Goal: Task Accomplishment & Management: Manage account settings

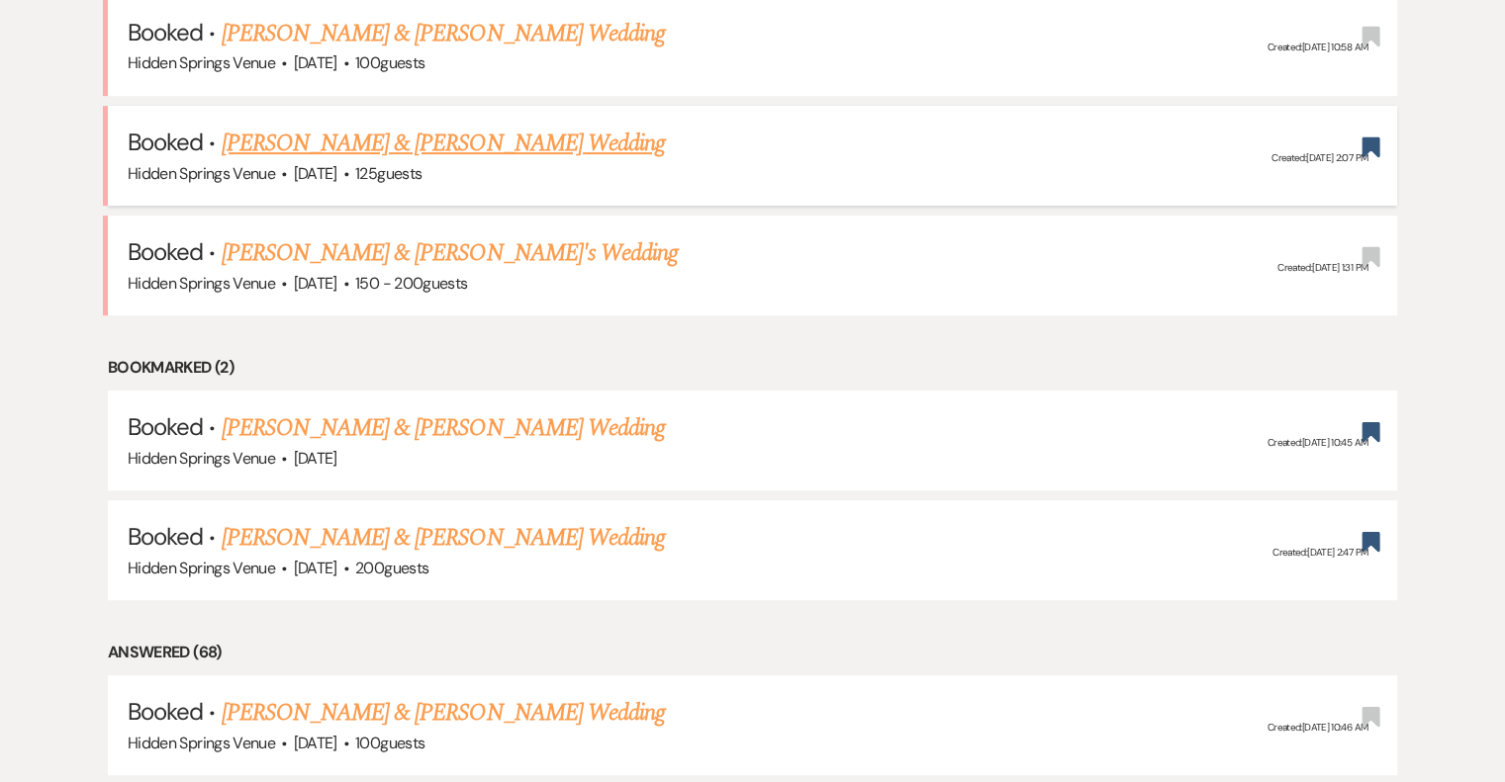
scroll to position [890, 0]
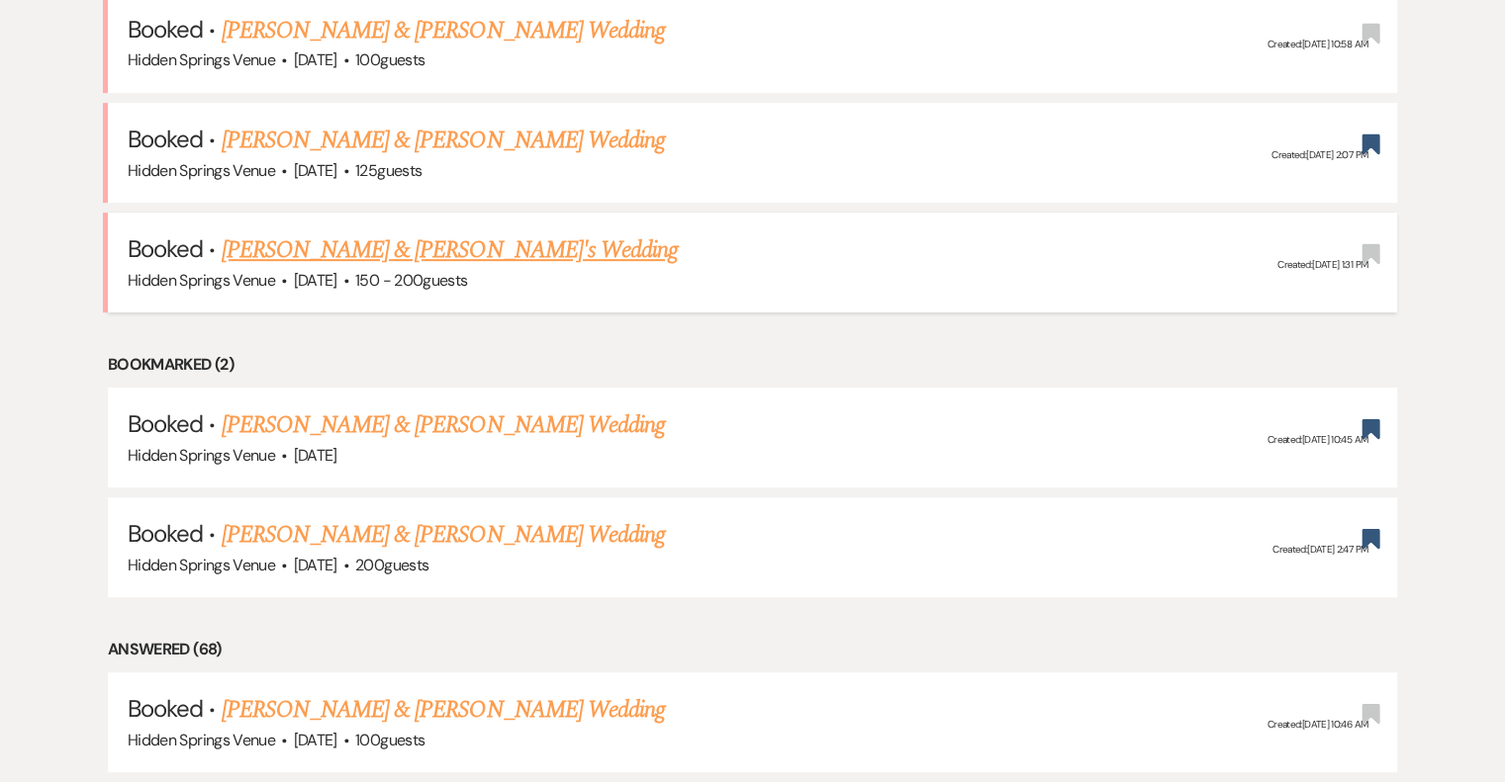
click at [370, 245] on link "[PERSON_NAME] & [PERSON_NAME]'s Wedding" at bounding box center [450, 250] width 457 height 36
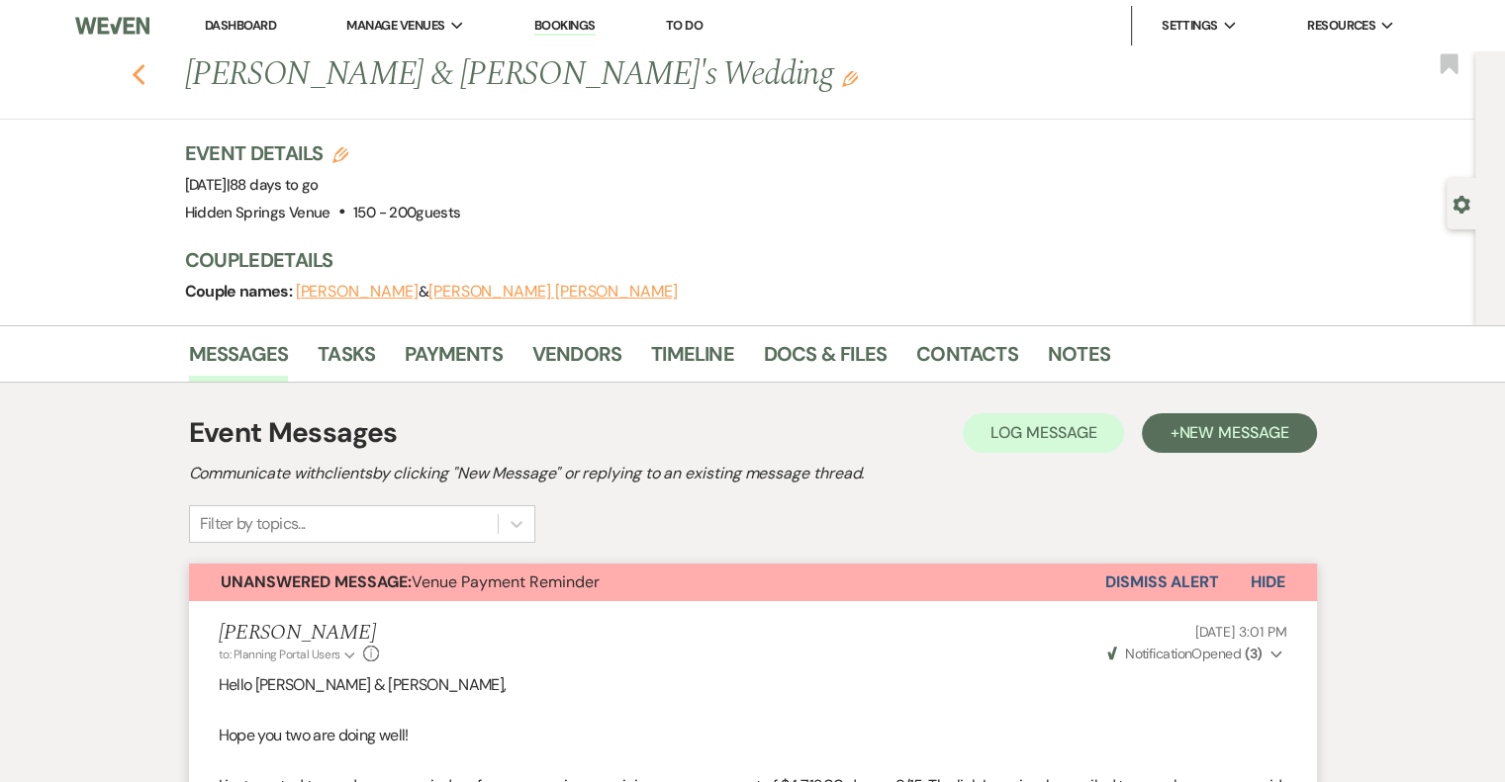
click at [144, 78] on use "button" at bounding box center [138, 75] width 13 height 22
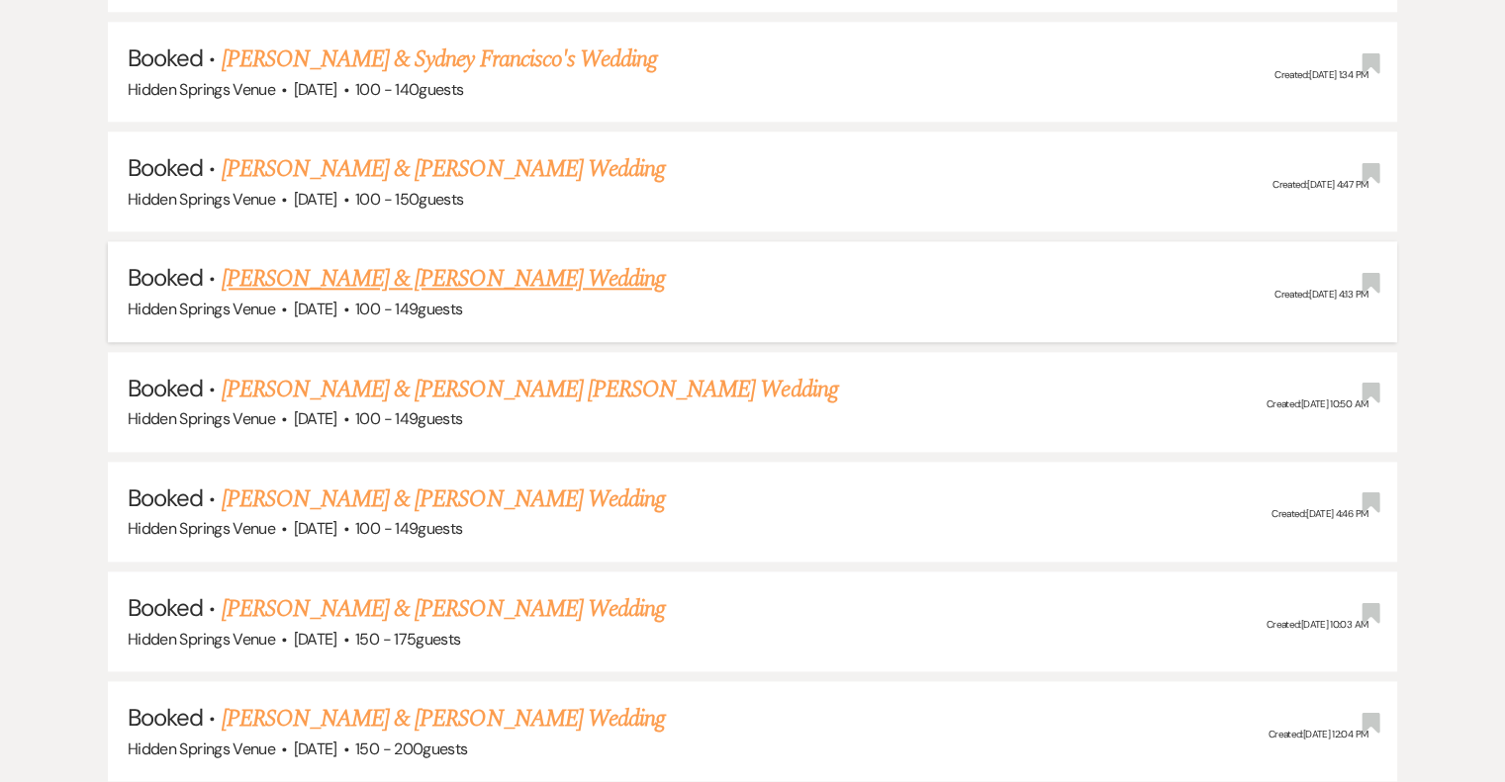
scroll to position [2275, 0]
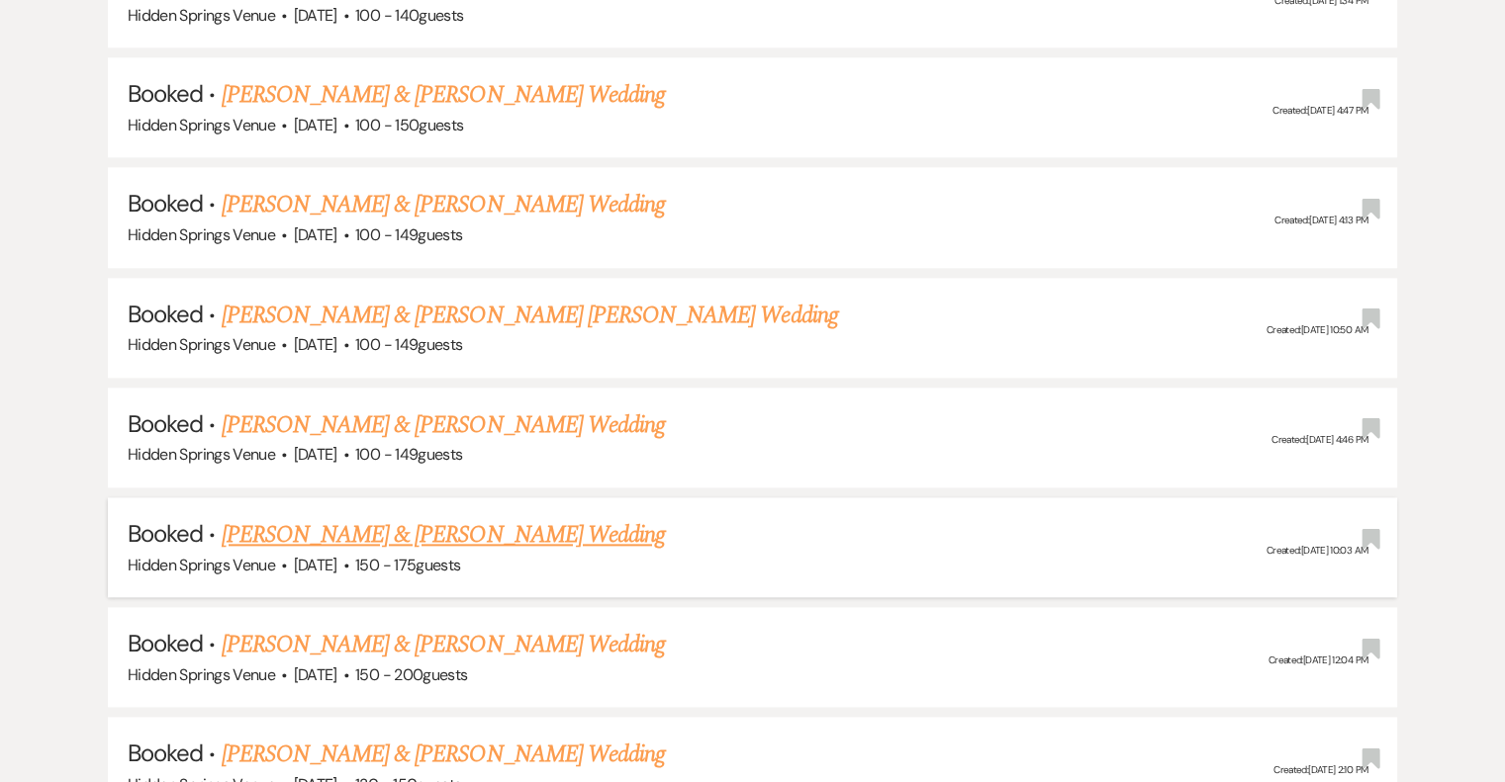
click at [539, 517] on link "[PERSON_NAME] & [PERSON_NAME] Wedding" at bounding box center [443, 535] width 443 height 36
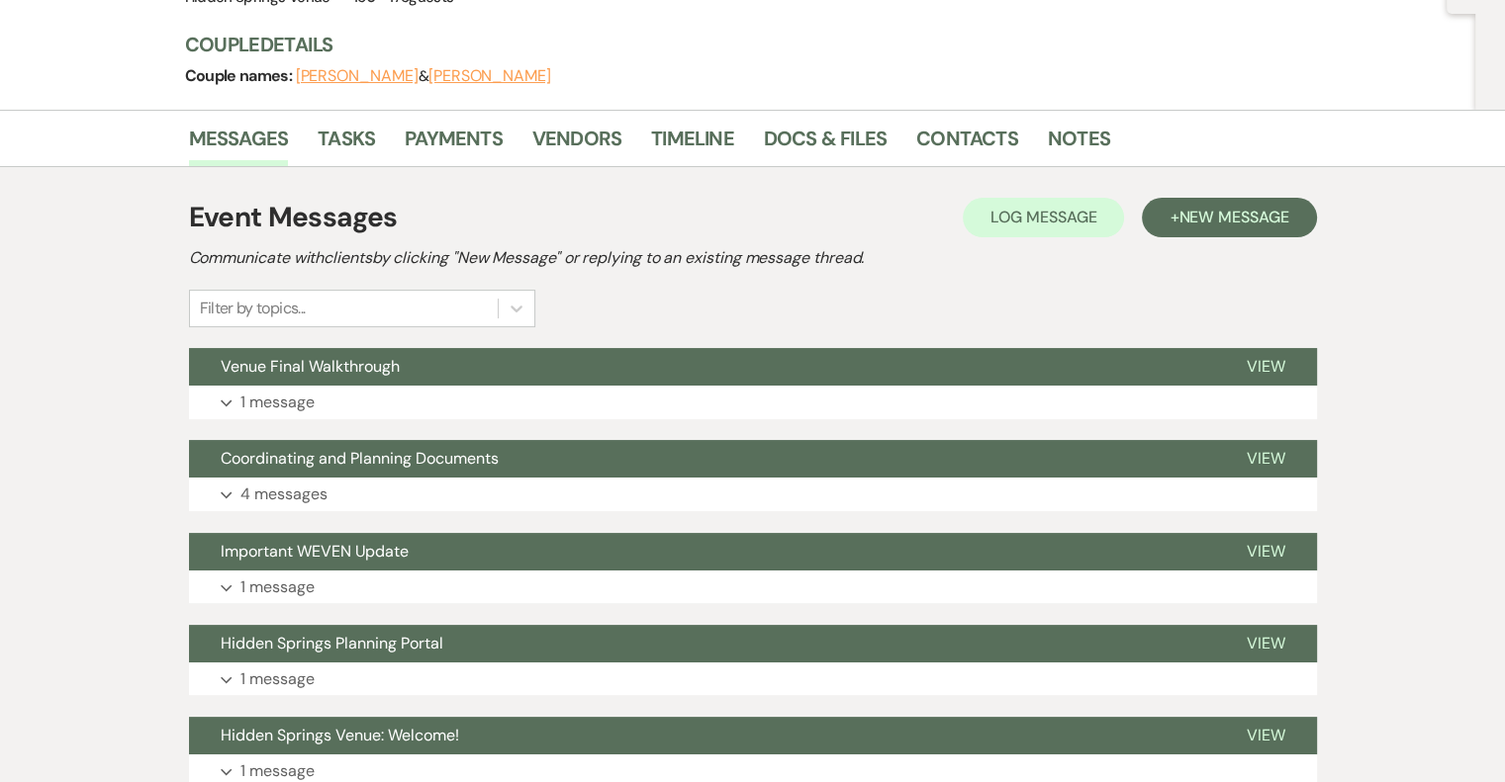
scroll to position [297, 0]
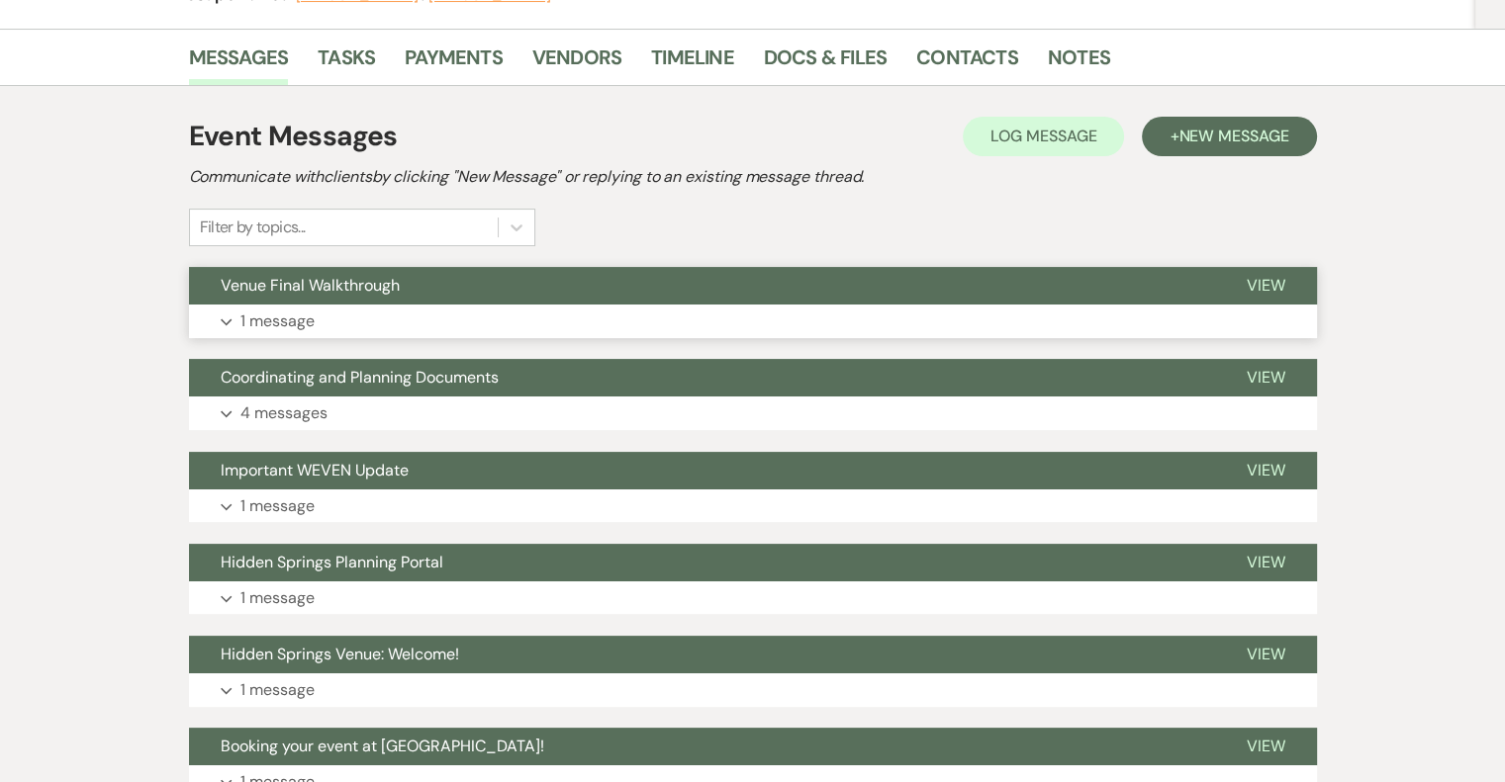
click at [229, 326] on button "Expand 1 message" at bounding box center [753, 322] width 1128 height 34
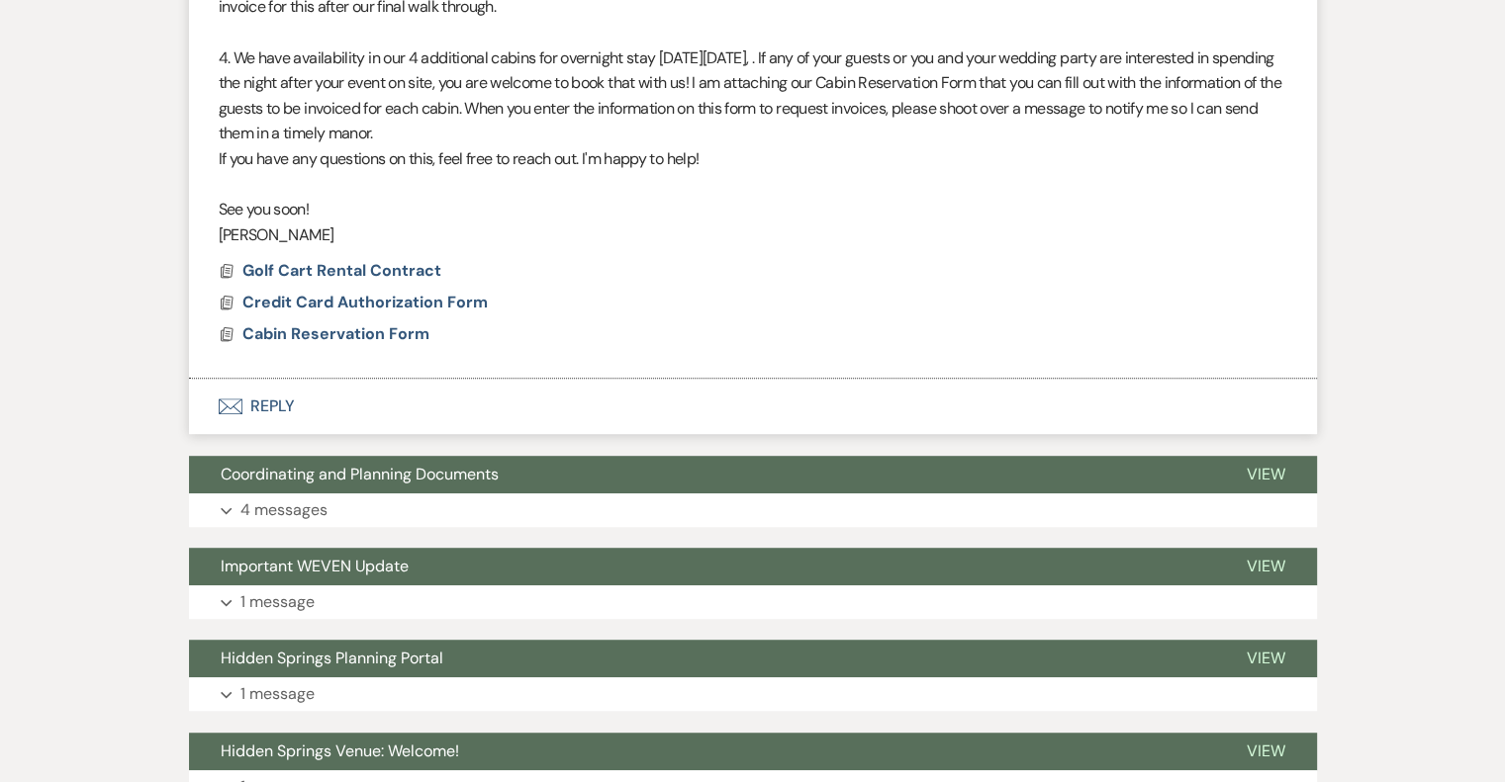
scroll to position [1286, 0]
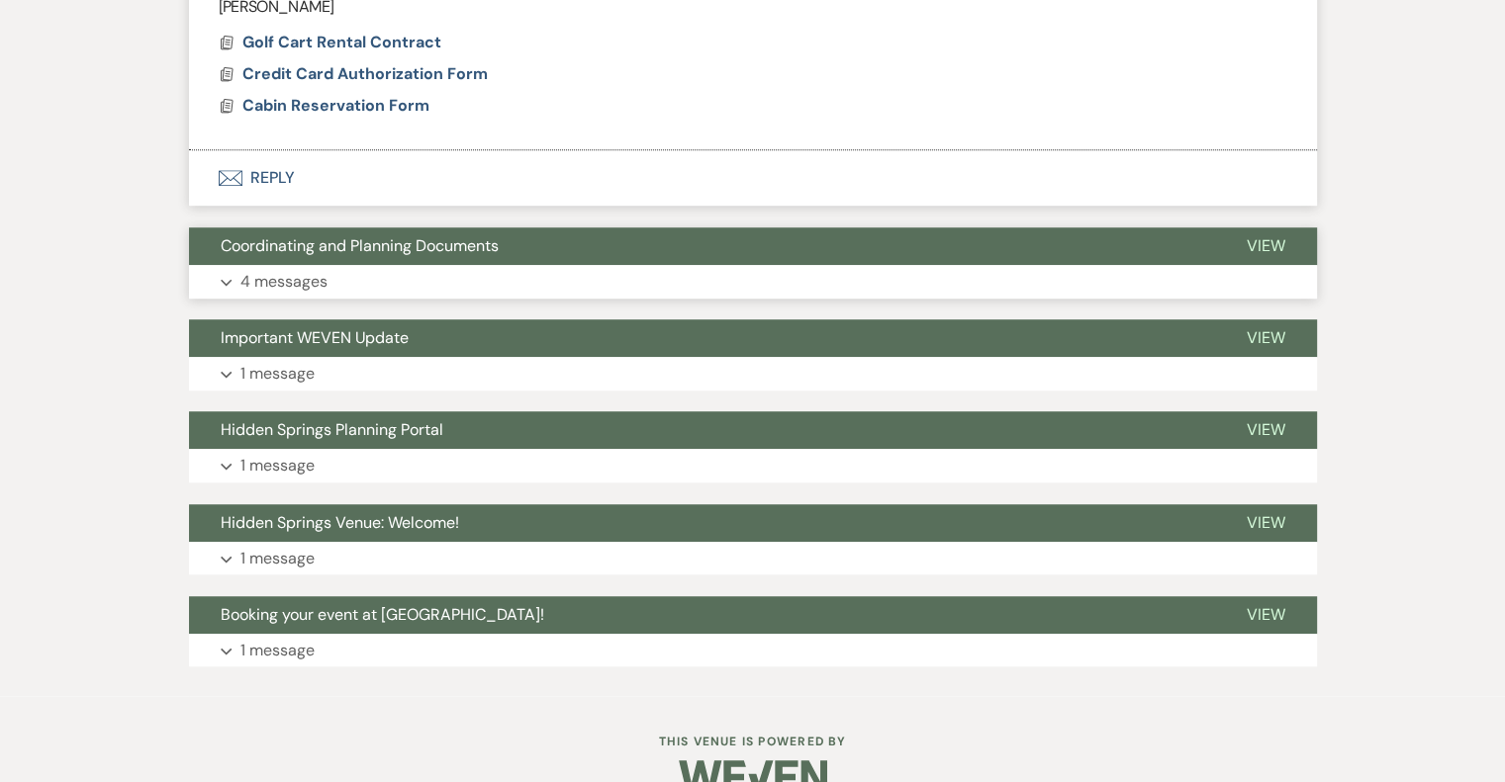
click at [305, 286] on p "4 messages" at bounding box center [283, 282] width 87 height 26
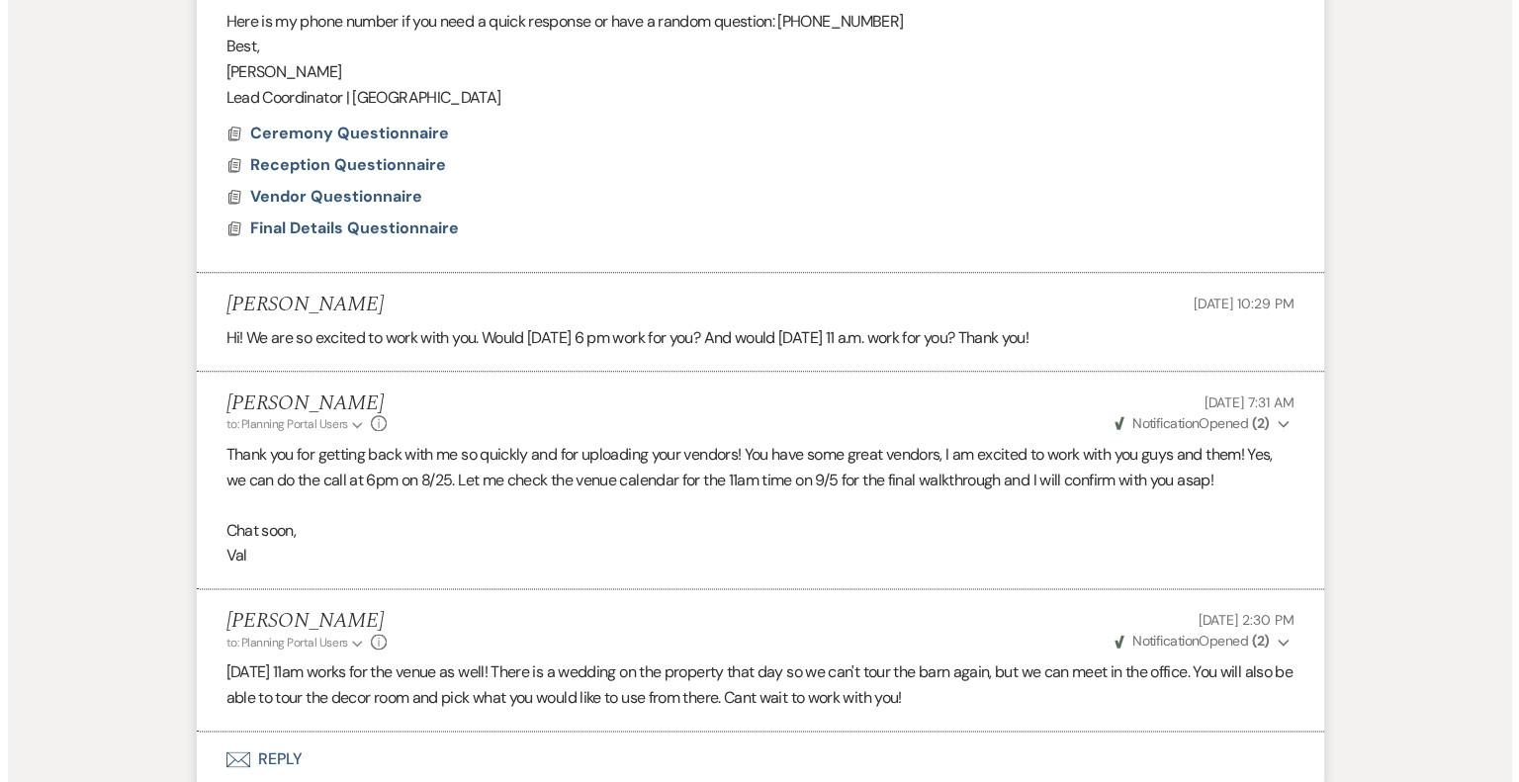
scroll to position [2077, 0]
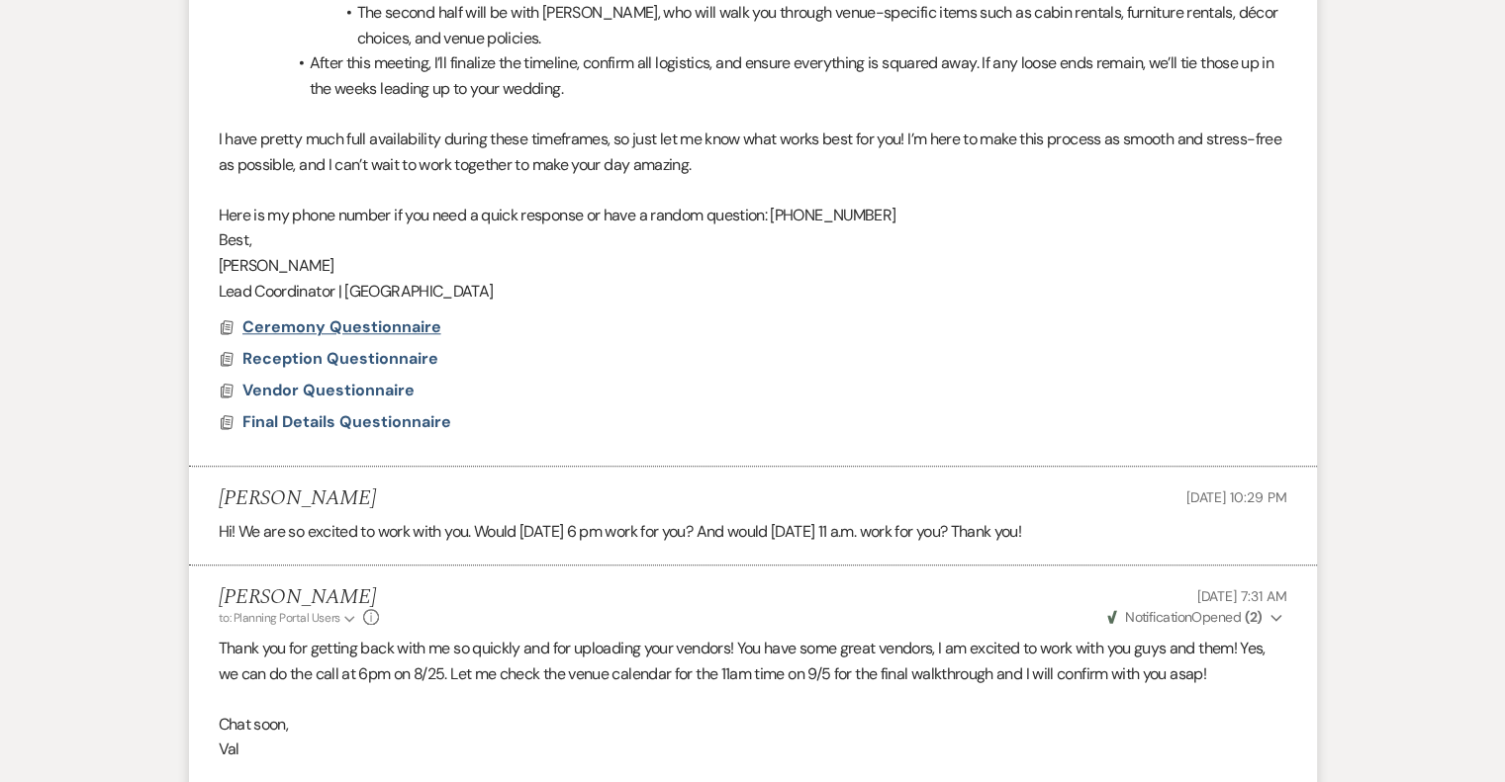
click at [377, 331] on span "Ceremony Questionnaire" at bounding box center [341, 327] width 199 height 21
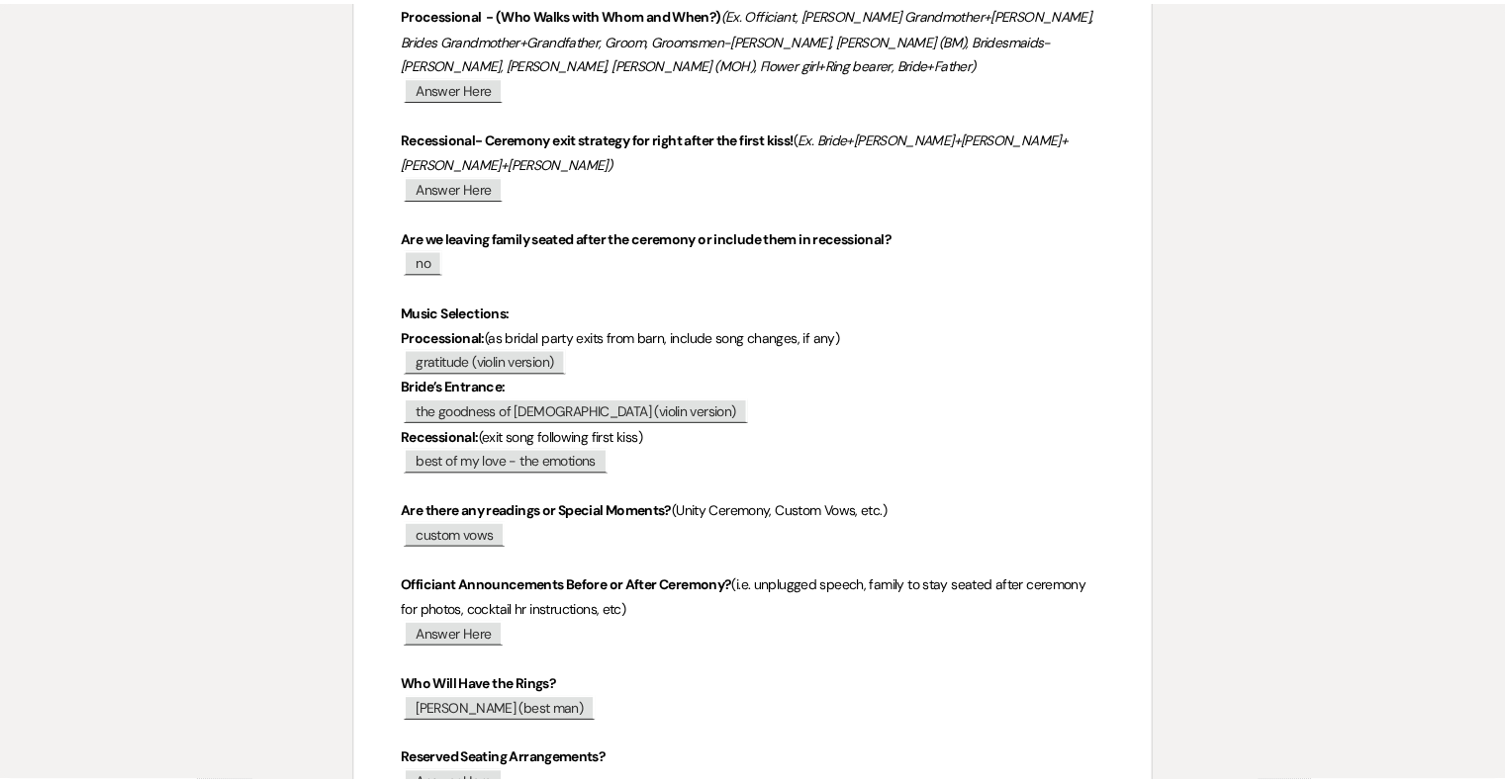
scroll to position [0, 0]
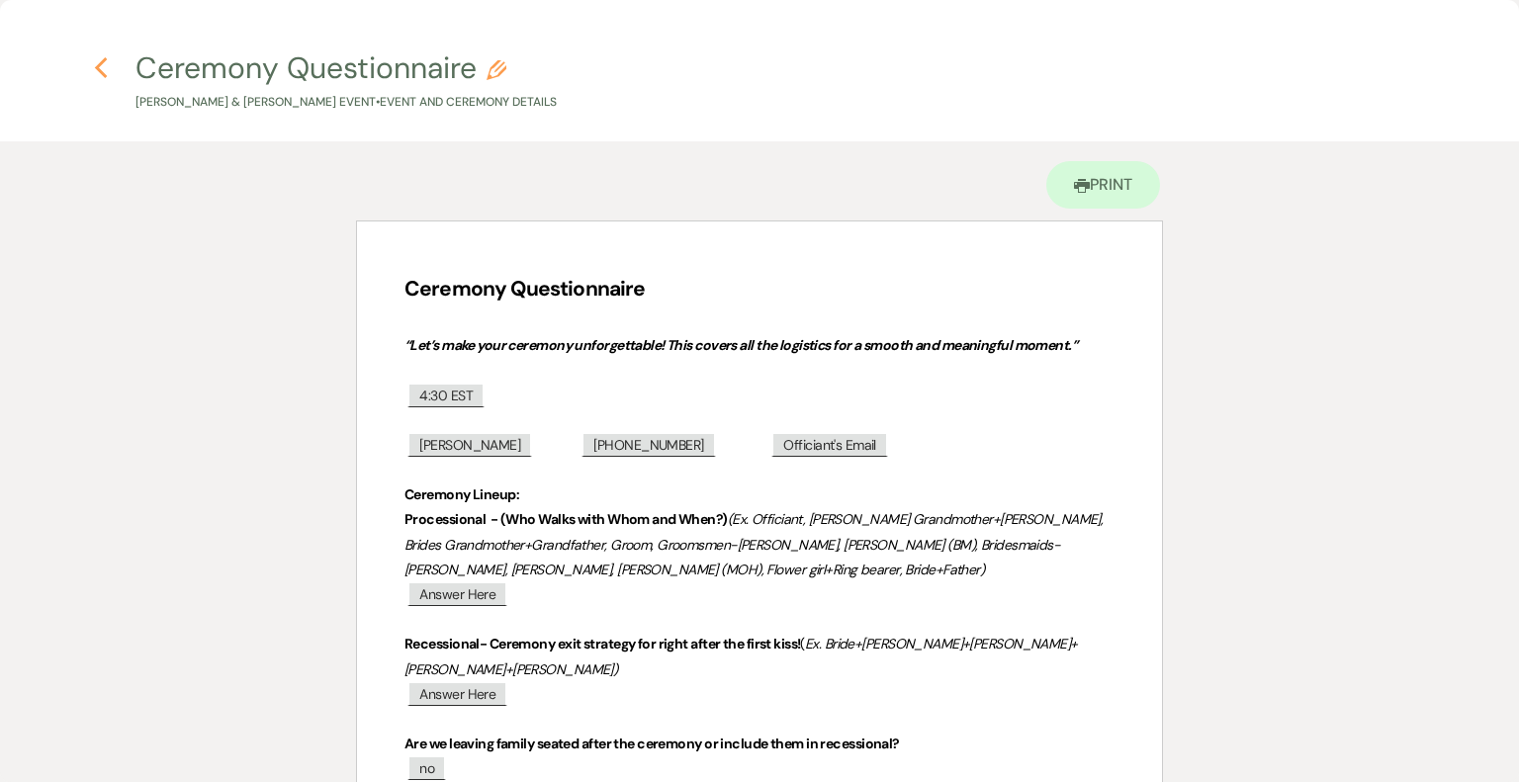
click at [103, 74] on use "button" at bounding box center [101, 68] width 13 height 22
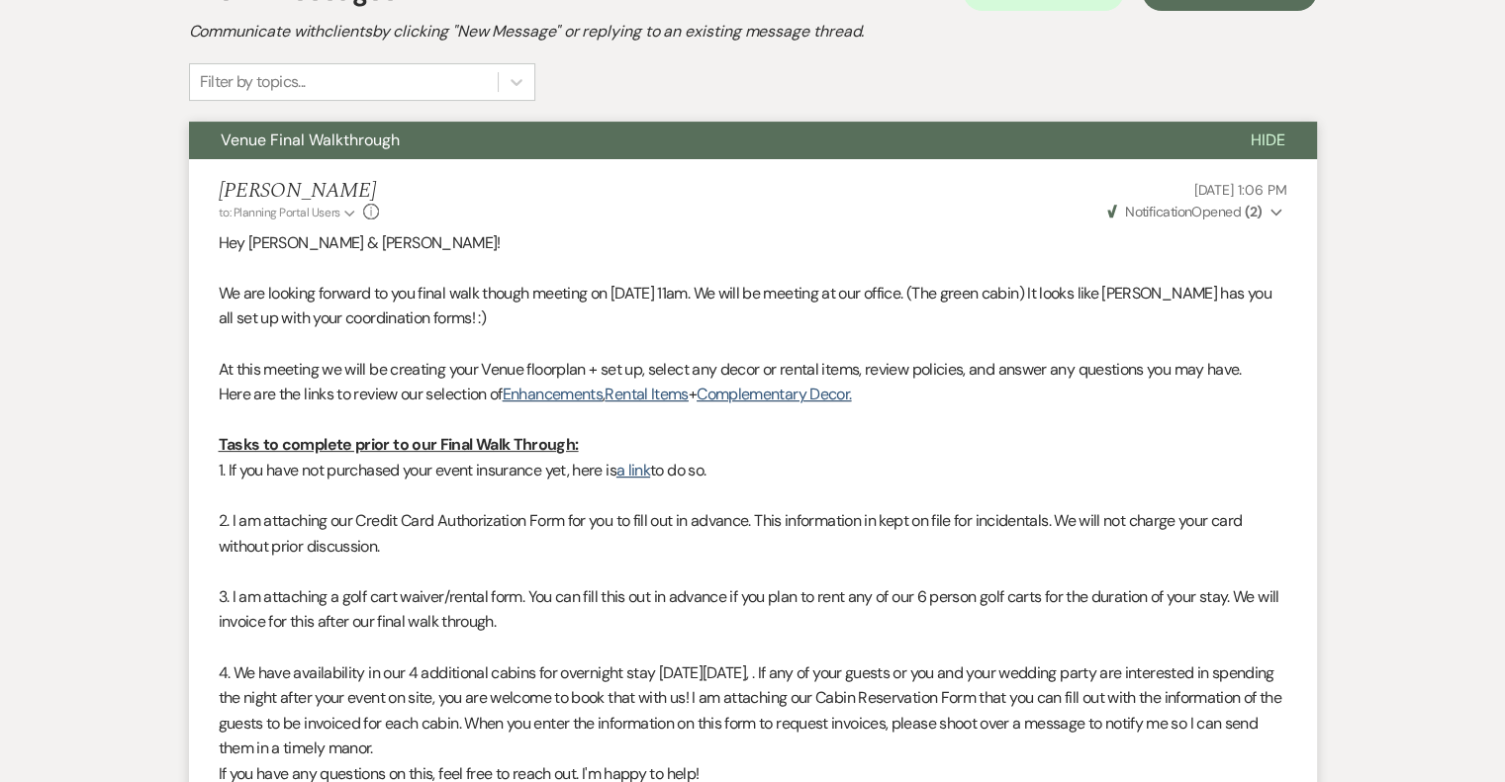
scroll to position [297, 0]
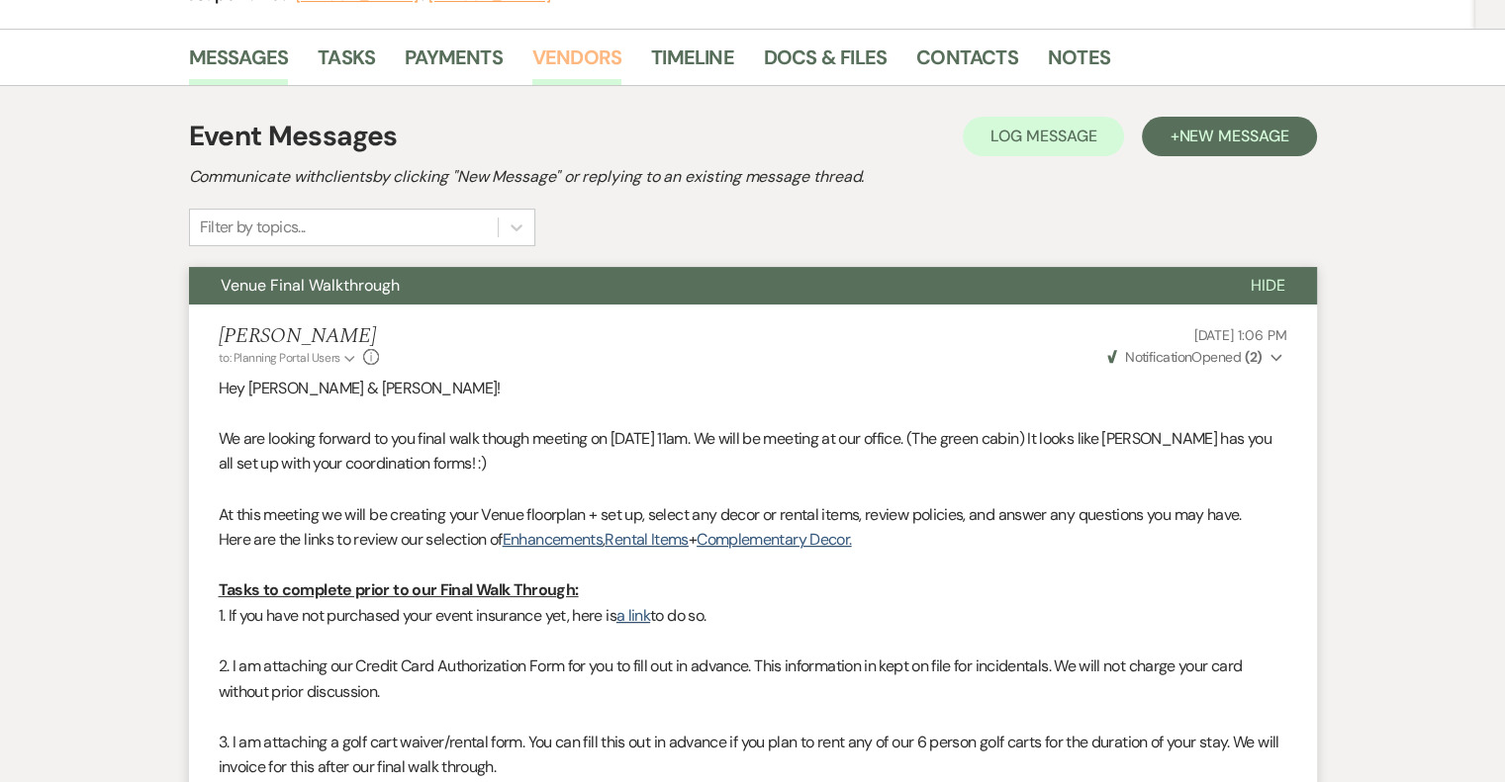
click at [578, 57] on link "Vendors" at bounding box center [576, 64] width 89 height 44
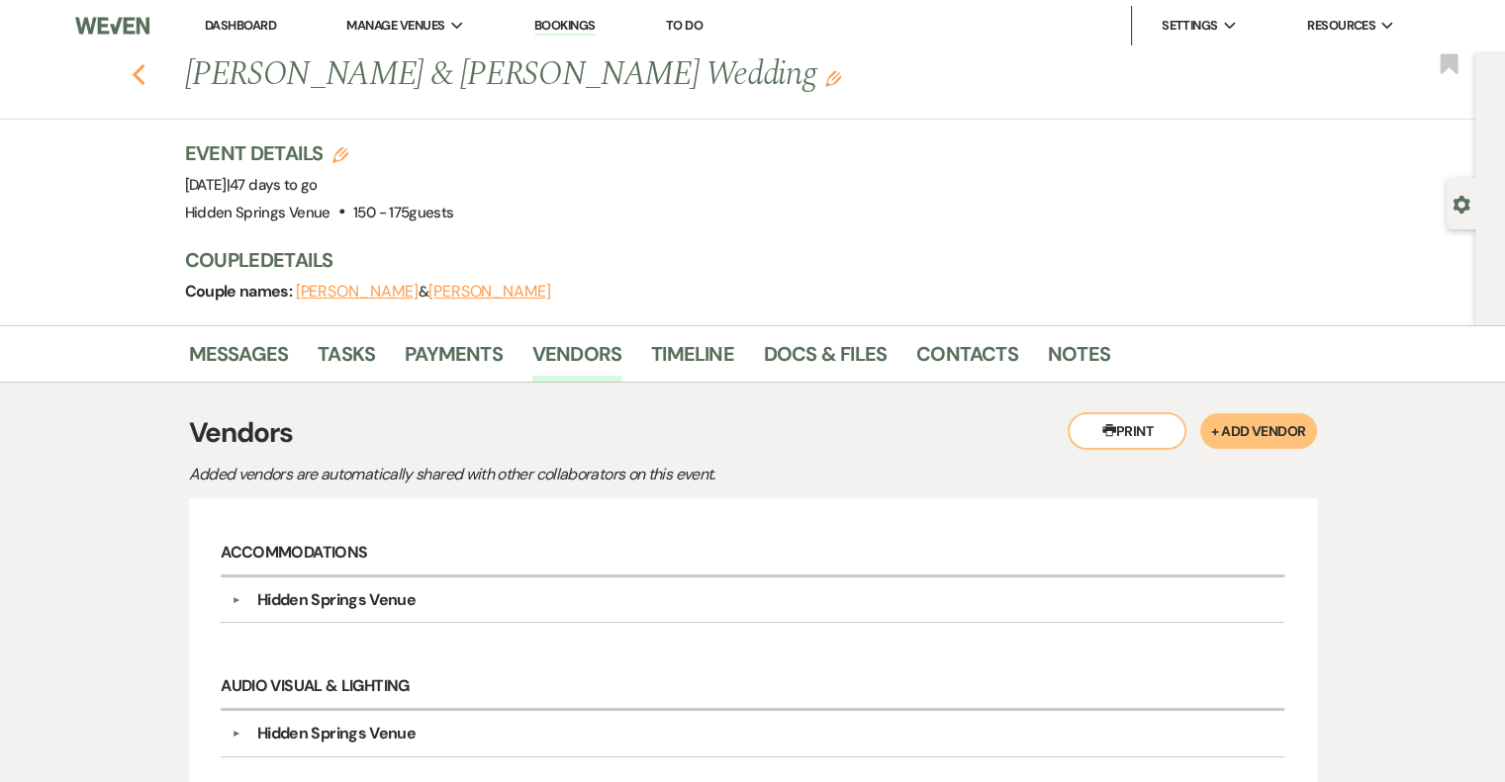
click at [143, 71] on use "button" at bounding box center [138, 75] width 13 height 22
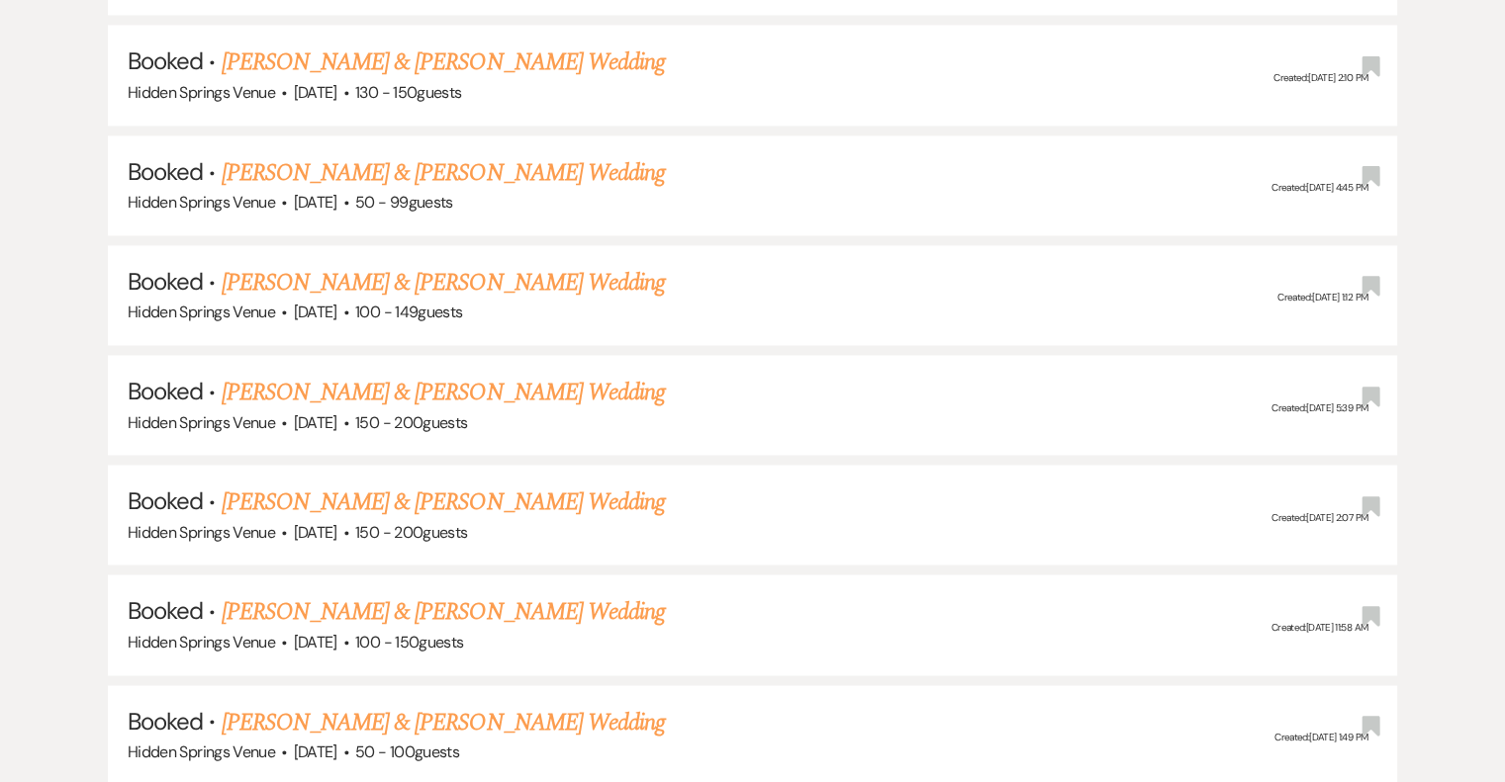
scroll to position [3067, 0]
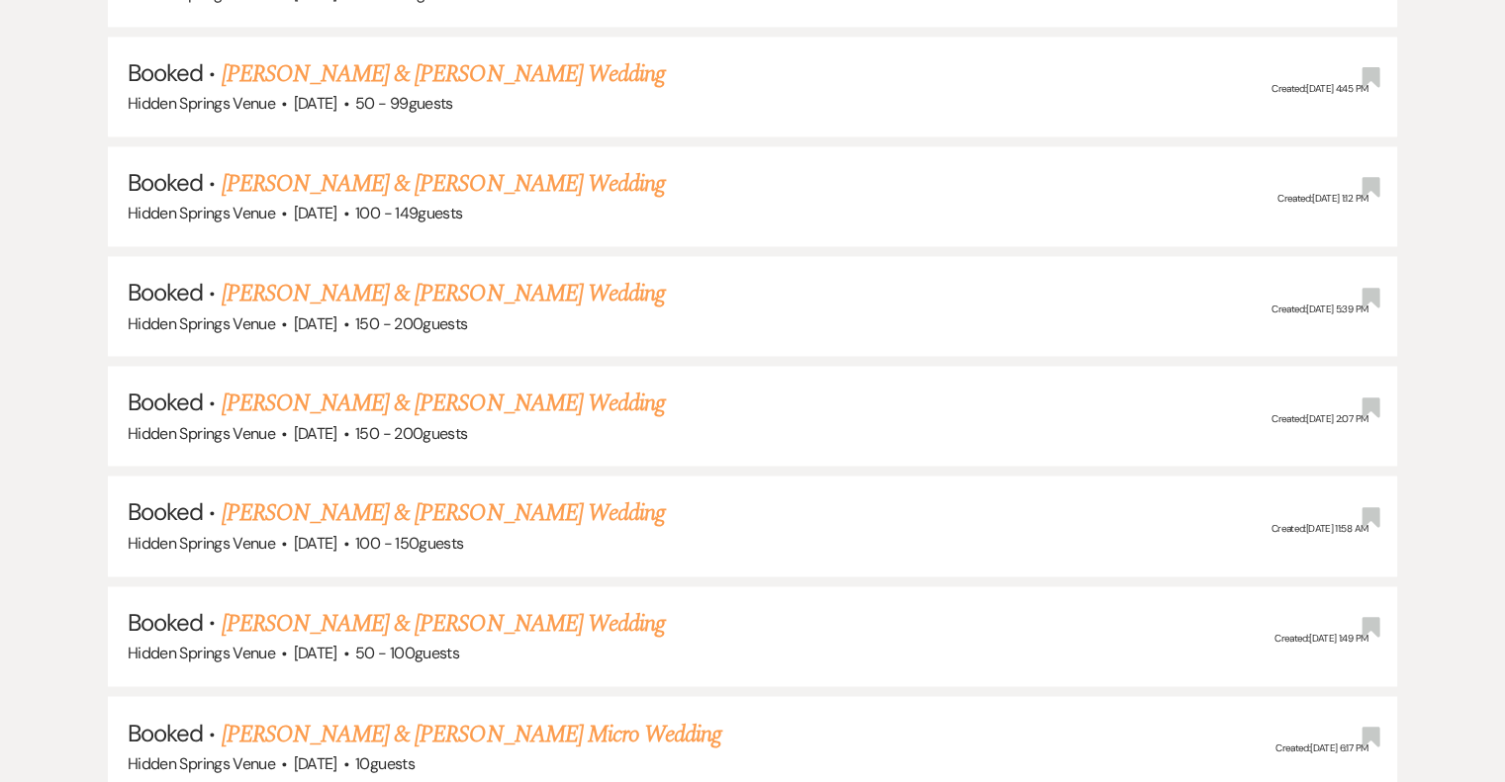
click at [541, 606] on link "[PERSON_NAME] & [PERSON_NAME] Wedding" at bounding box center [443, 624] width 443 height 36
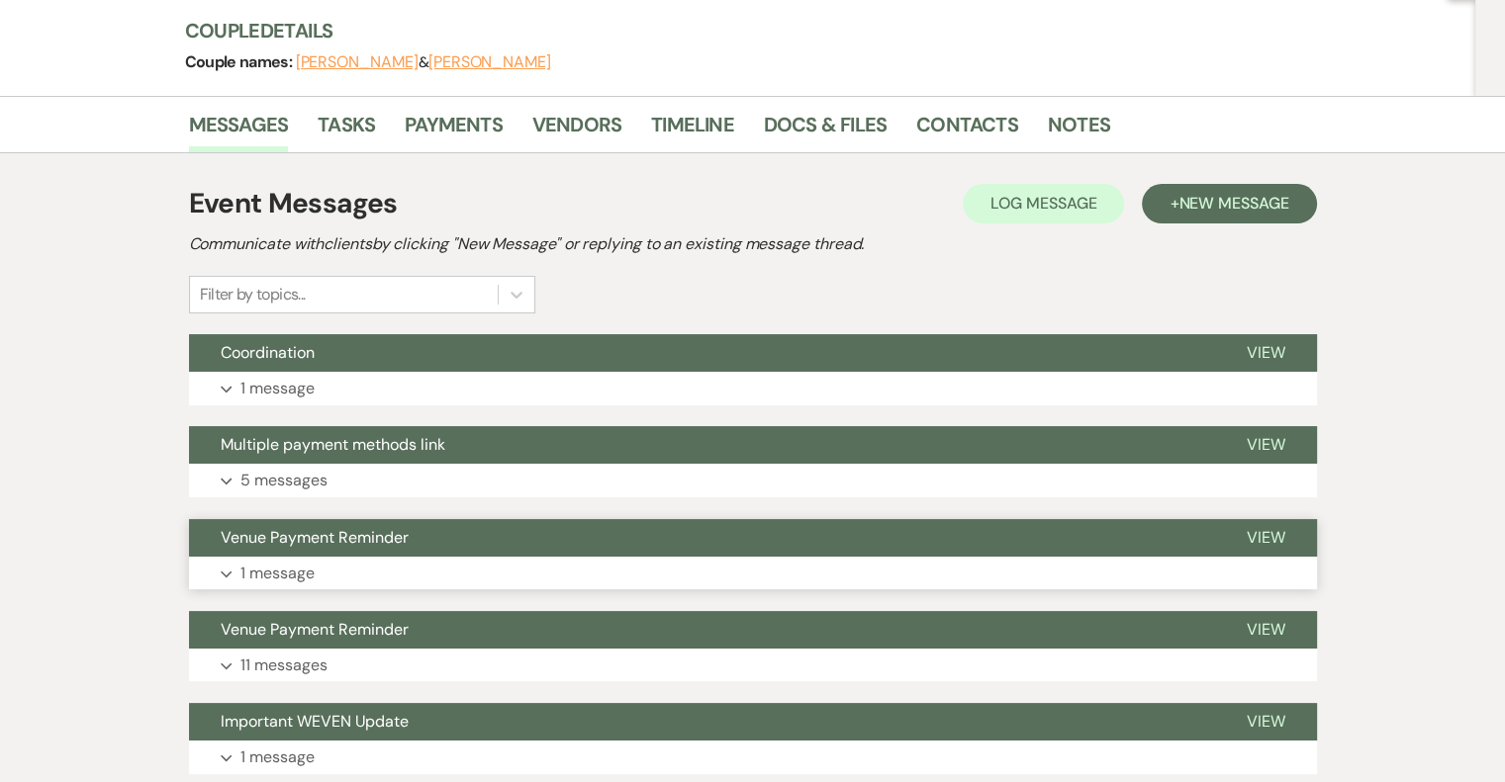
scroll to position [297, 0]
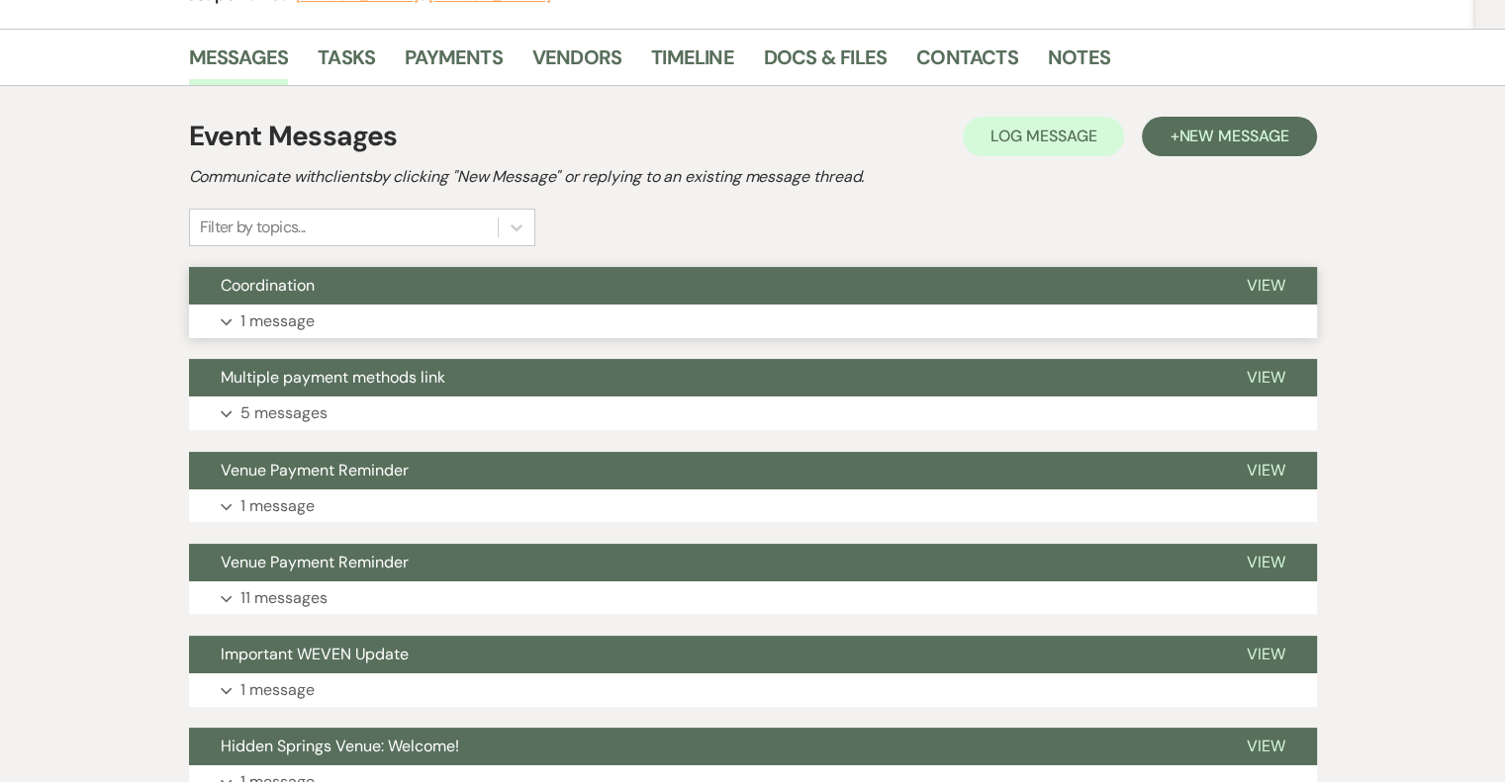
click at [297, 324] on p "1 message" at bounding box center [277, 322] width 74 height 26
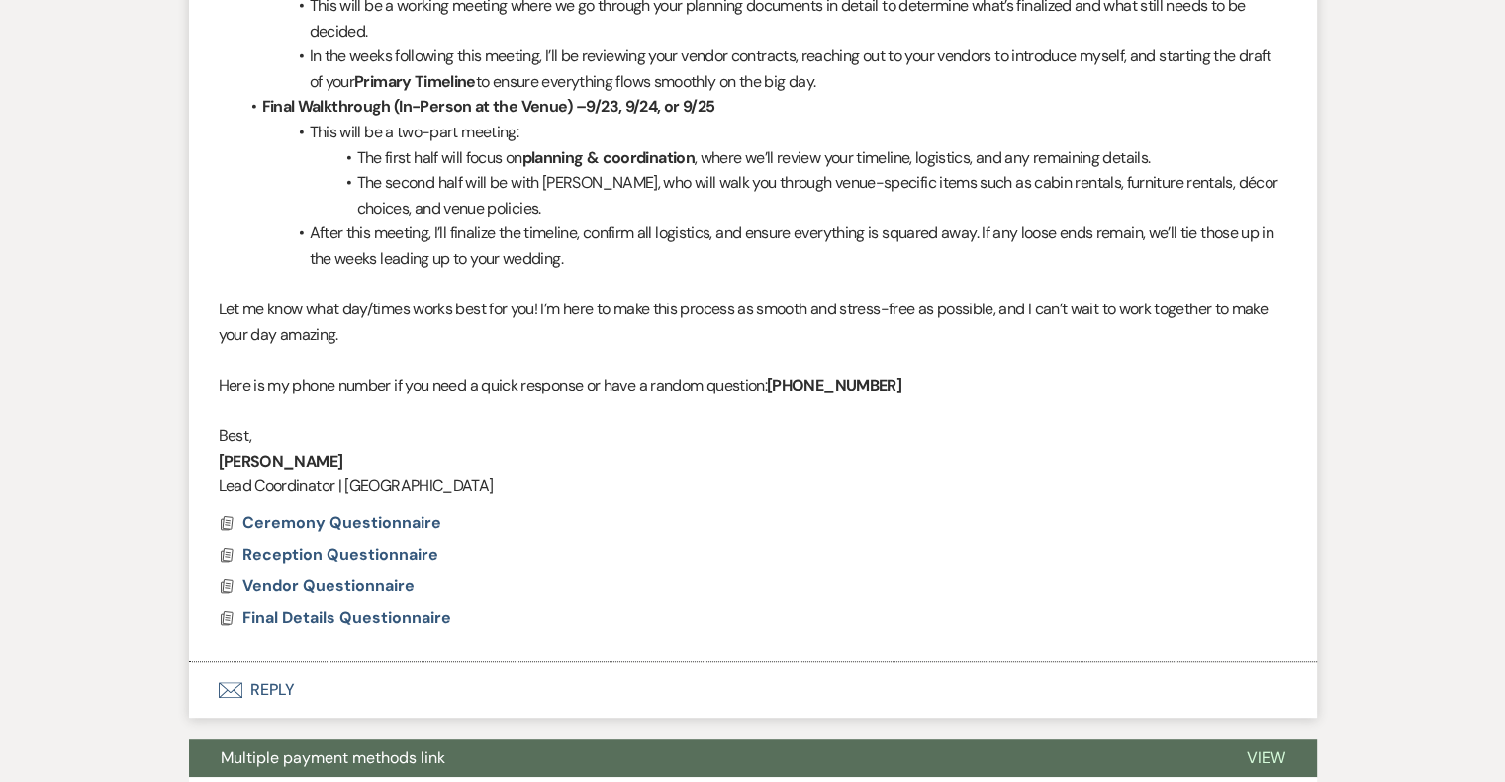
scroll to position [989, 0]
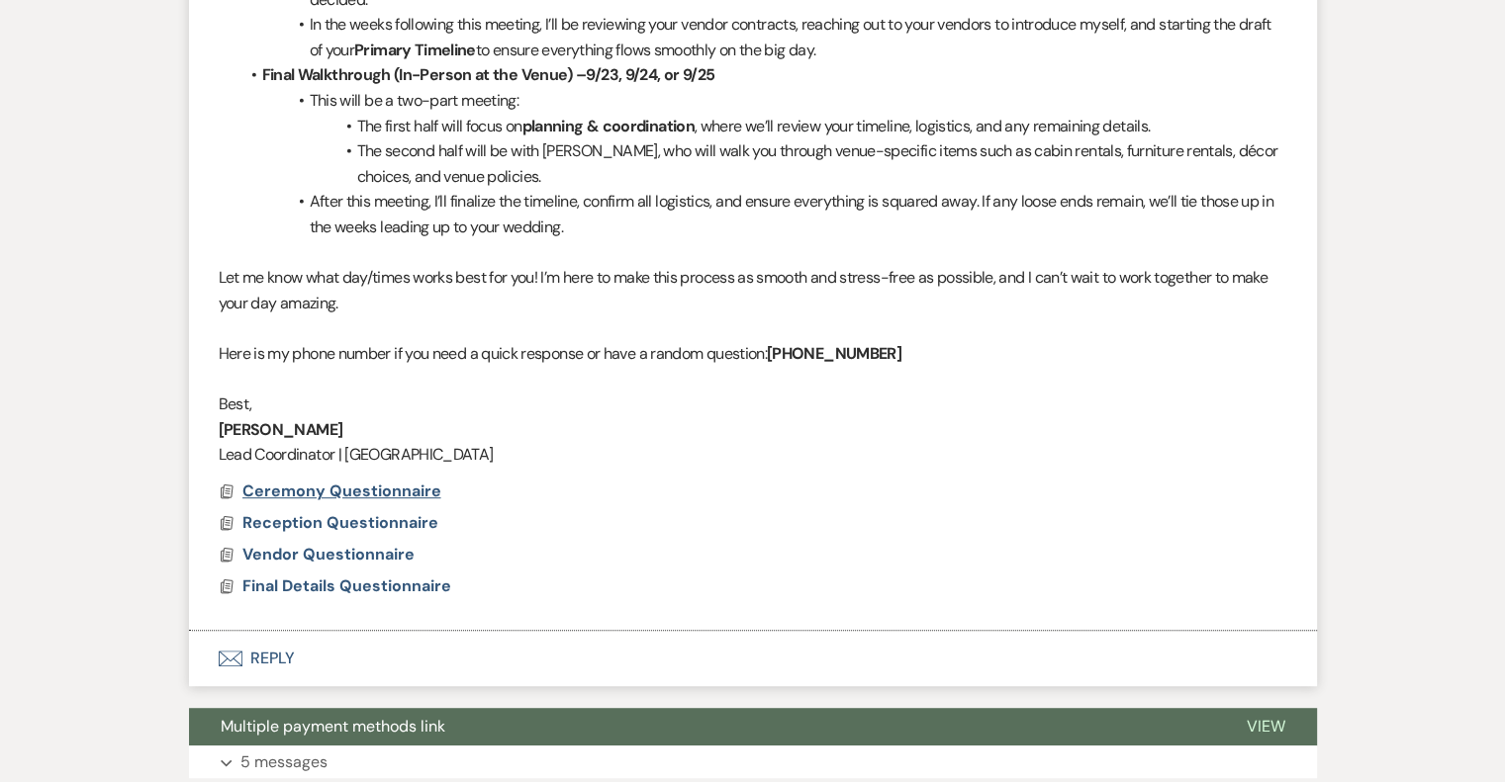
click at [305, 489] on span "Ceremony Questionnaire" at bounding box center [341, 491] width 199 height 21
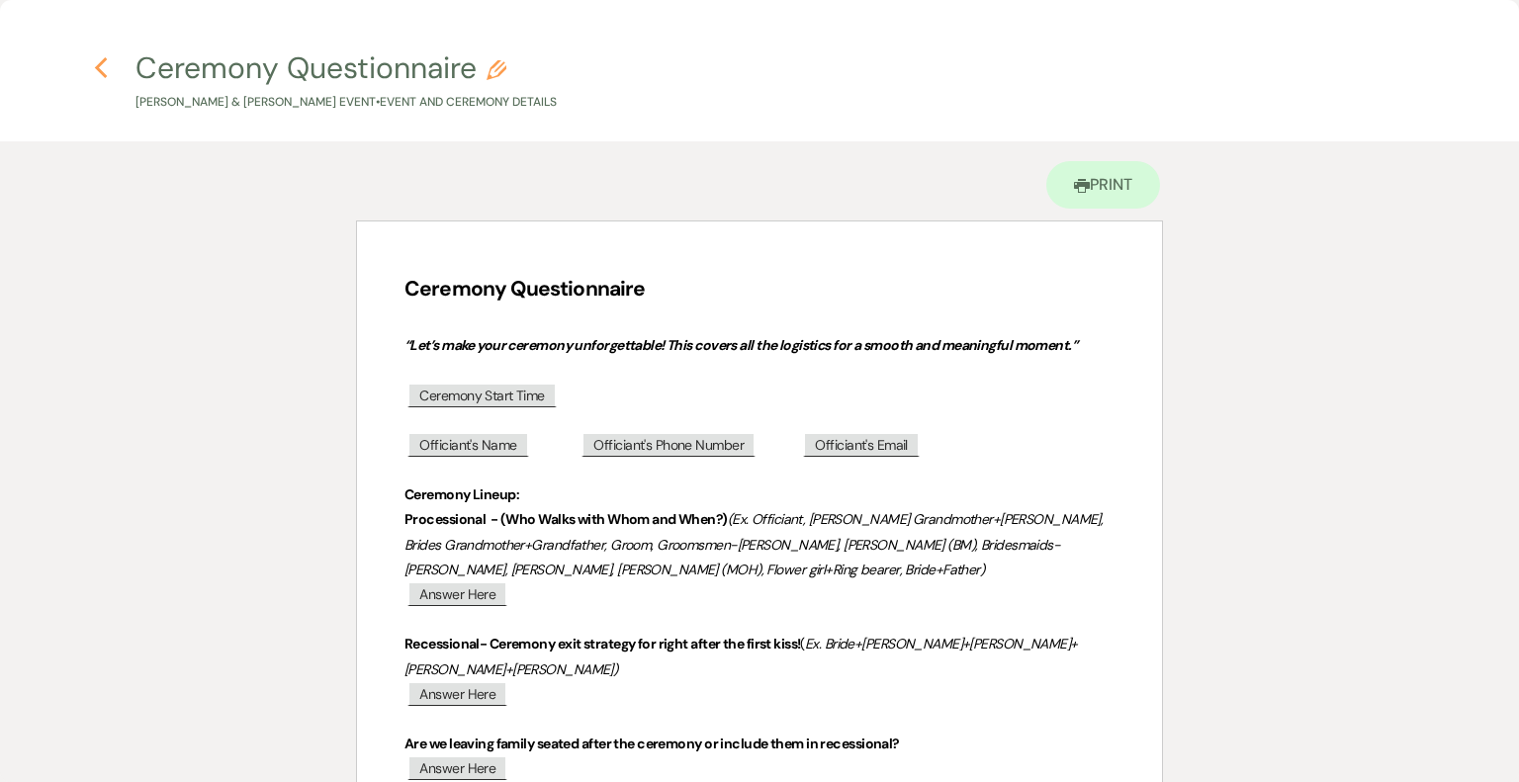
click at [96, 62] on icon "Previous" at bounding box center [101, 68] width 15 height 24
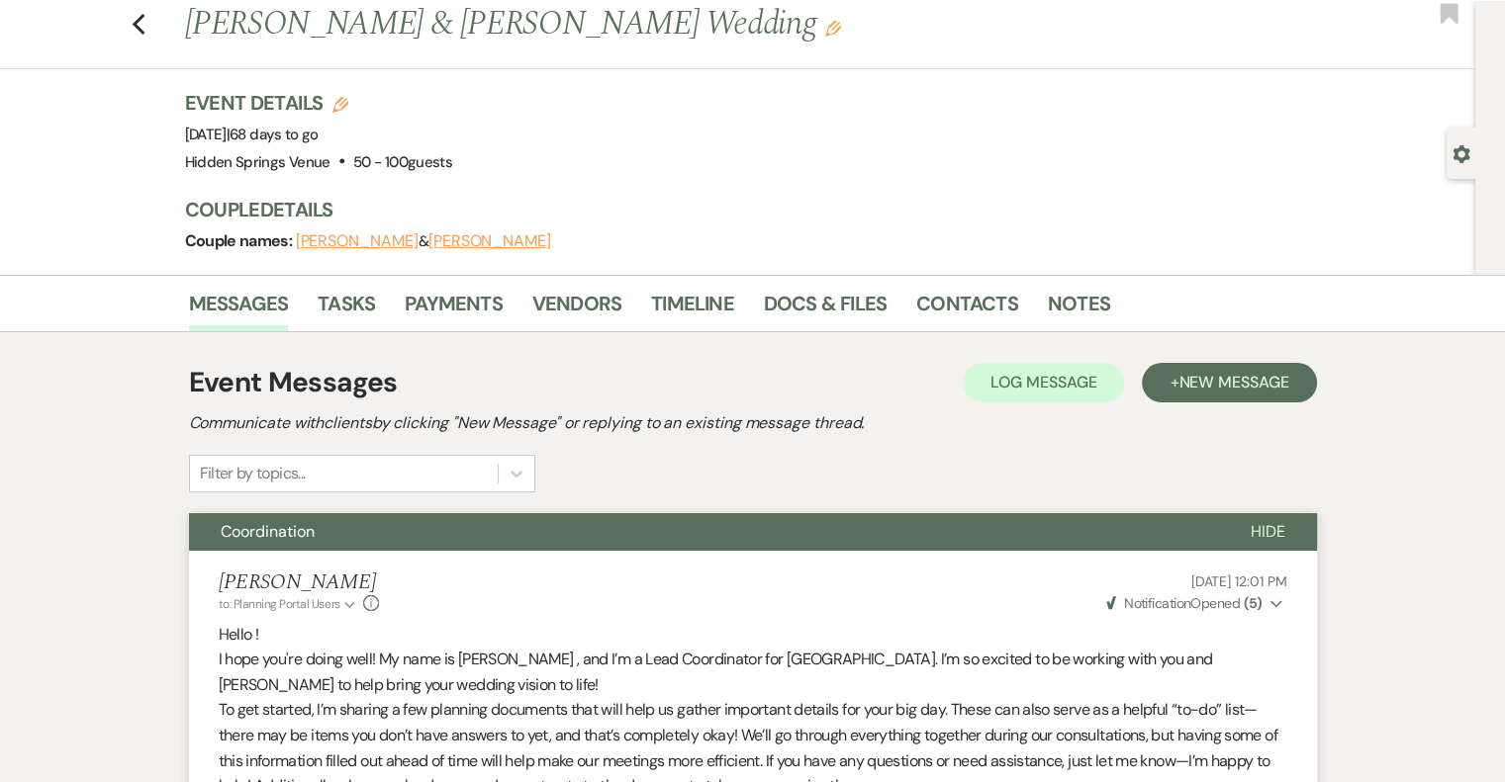
scroll to position [0, 0]
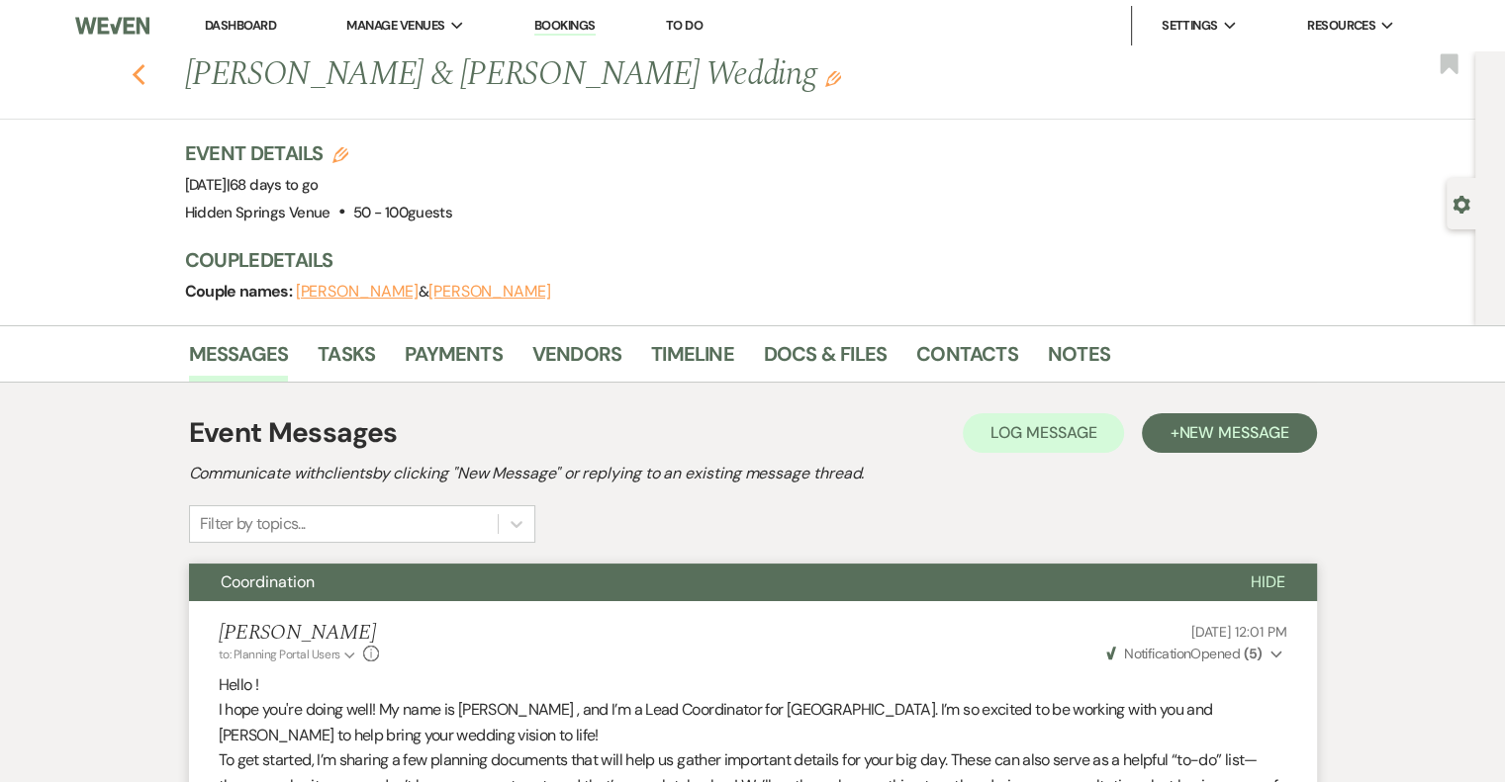
click at [141, 70] on icon "Previous" at bounding box center [139, 75] width 15 height 24
